Goal: Task Accomplishment & Management: Use online tool/utility

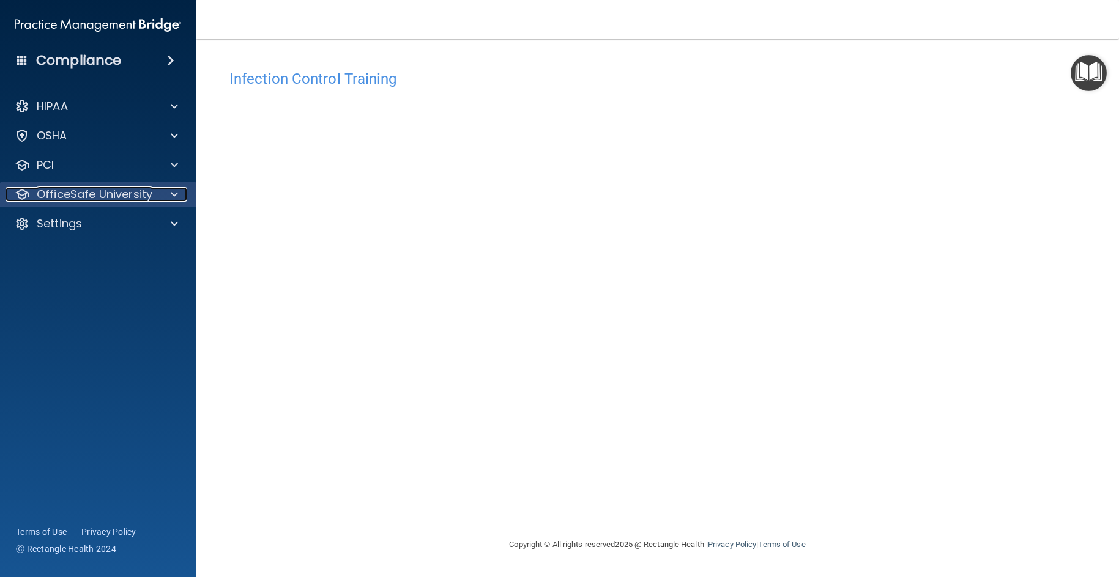
click at [133, 200] on p "OfficeSafe University" at bounding box center [95, 194] width 116 height 15
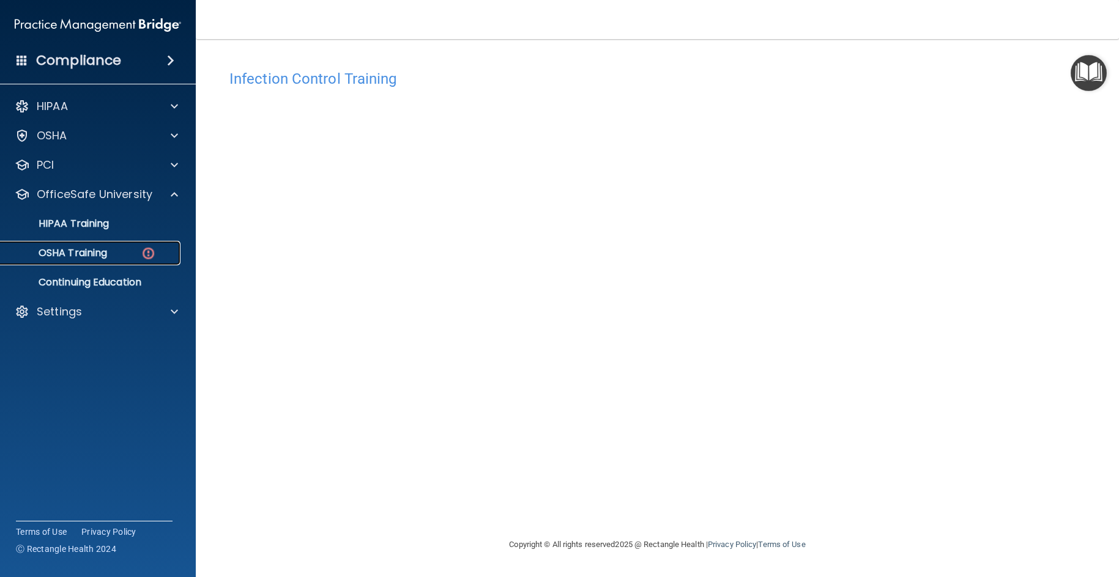
click at [57, 261] on link "OSHA Training" at bounding box center [84, 253] width 193 height 24
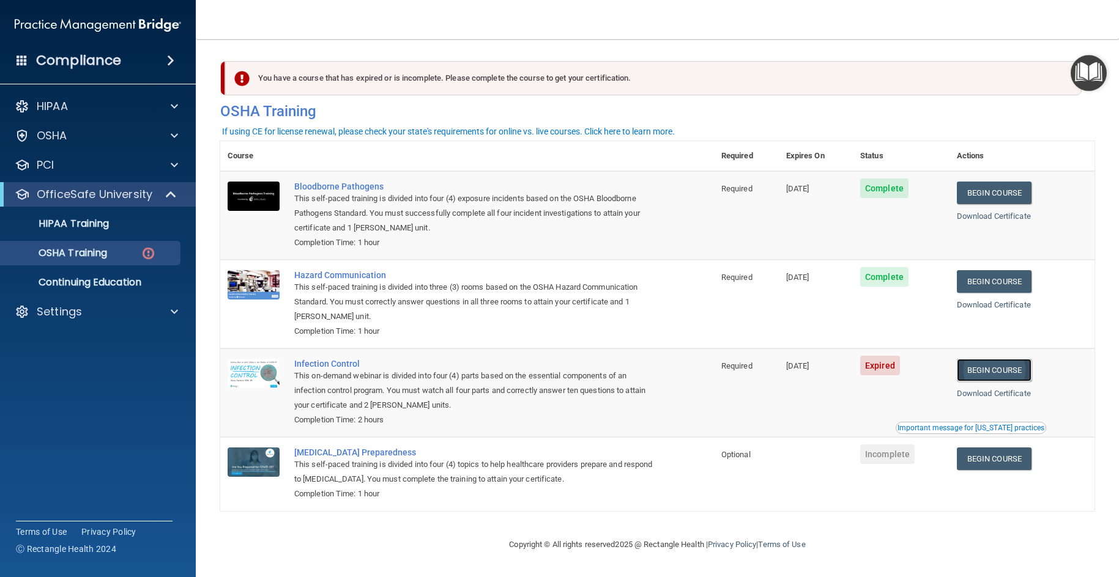
click at [1015, 376] on link "Begin Course" at bounding box center [994, 370] width 75 height 23
